Goal: Information Seeking & Learning: Compare options

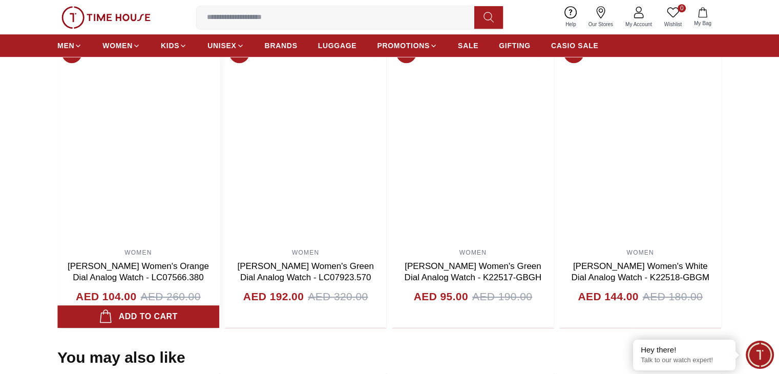
scroll to position [665, 0]
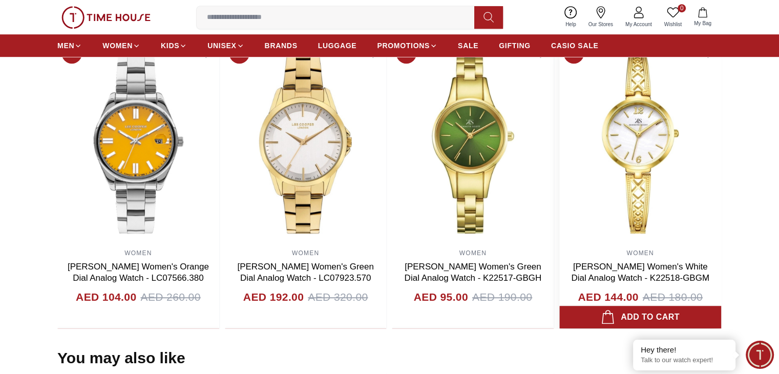
click at [637, 180] on img at bounding box center [640, 141] width 162 height 205
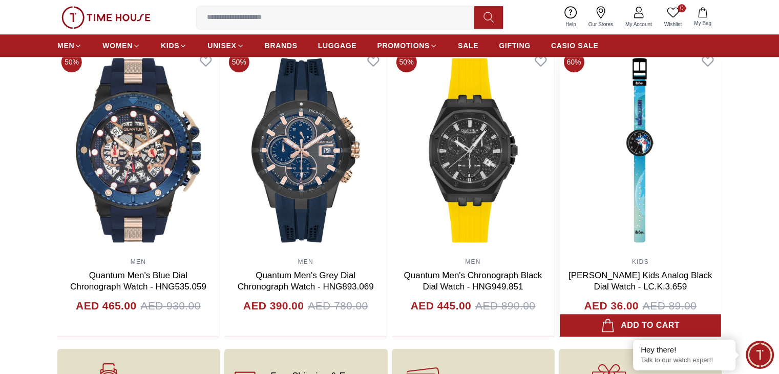
scroll to position [1026, 0]
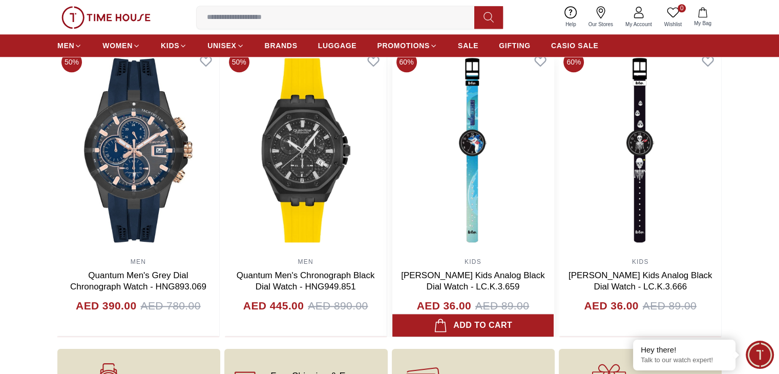
click at [554, 137] on img at bounding box center [473, 150] width 162 height 205
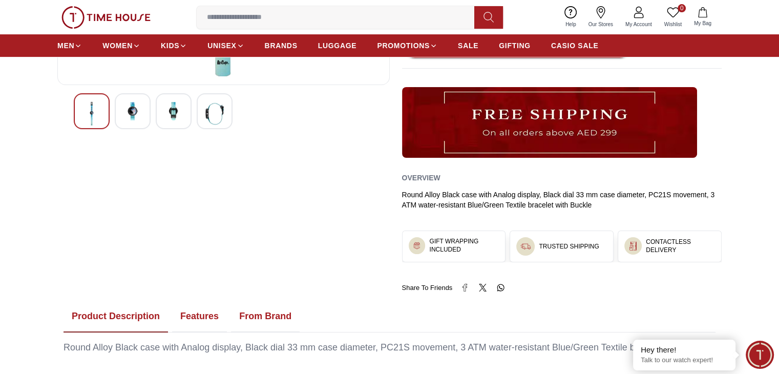
scroll to position [283, 0]
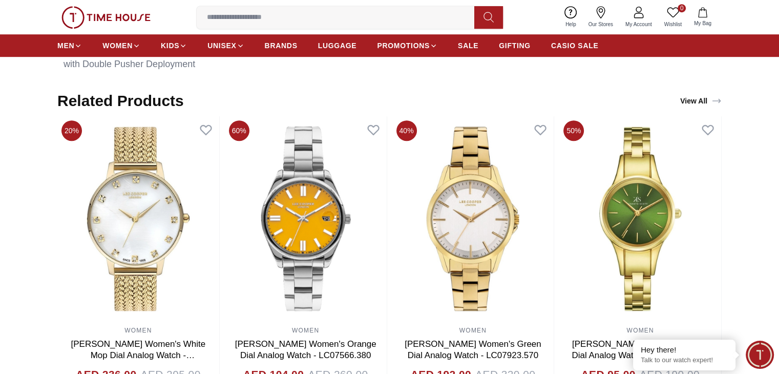
scroll to position [588, 0]
click at [123, 218] on img at bounding box center [138, 218] width 162 height 205
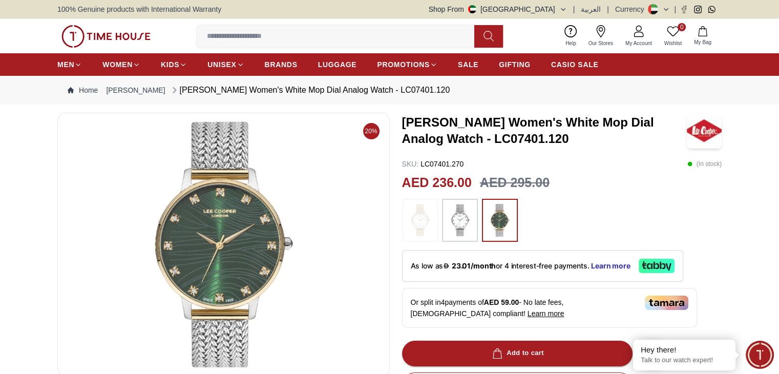
click at [497, 221] on img at bounding box center [500, 220] width 26 height 33
click at [456, 225] on img at bounding box center [460, 220] width 26 height 33
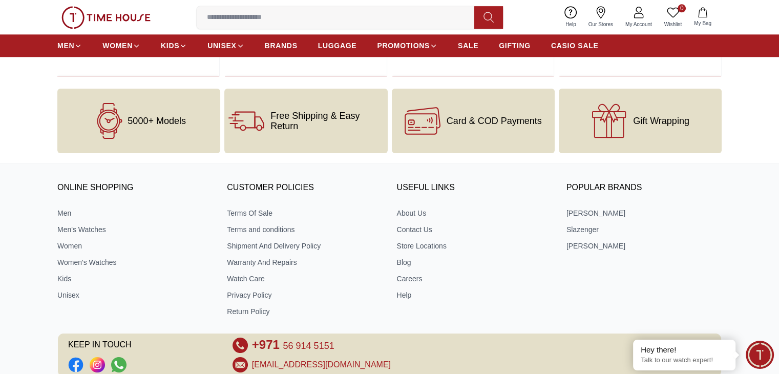
scroll to position [1393, 0]
